Goal: Navigation & Orientation: Find specific page/section

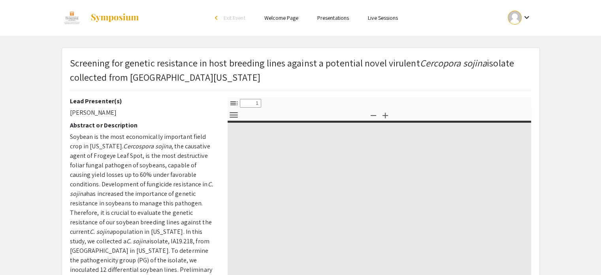
type input "0"
select select "custom"
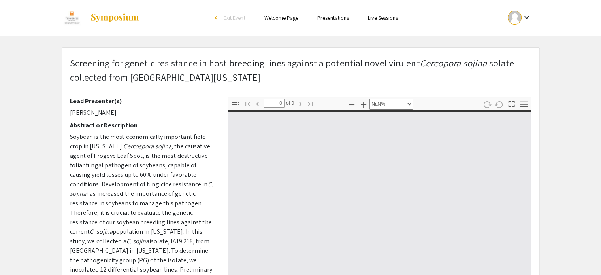
type input "1"
select select "auto"
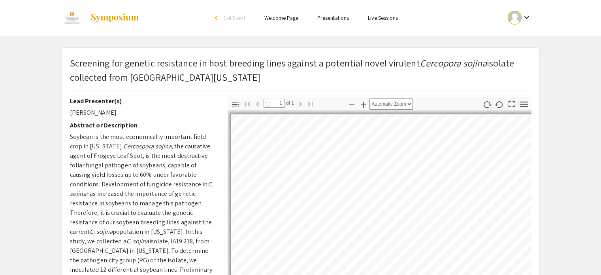
click at [530, 19] on mat-icon "keyboard_arrow_down" at bounding box center [526, 17] width 9 height 9
click at [523, 41] on button "My Account" at bounding box center [524, 39] width 49 height 19
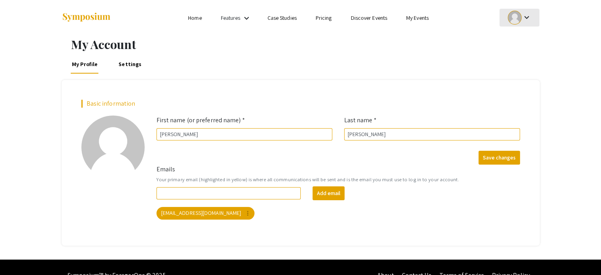
click at [523, 25] on div "keyboard_arrow_down" at bounding box center [519, 18] width 27 height 18
click at [524, 62] on button "My Submissions" at bounding box center [524, 58] width 49 height 19
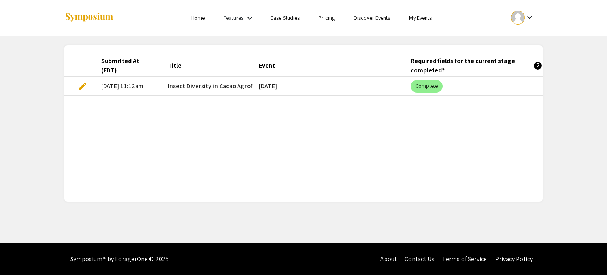
scroll to position [0, 23]
